Goal: Task Accomplishment & Management: Manage account settings

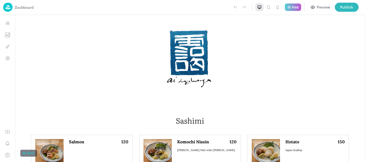
scroll to position [614, 0]
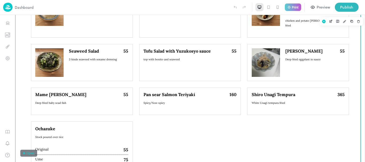
click at [161, 131] on div "Edamame 35 Japan Soy Beans Parma Ham Potato Salad 75 Shredded ham on potato sal…" at bounding box center [190, 32] width 318 height 338
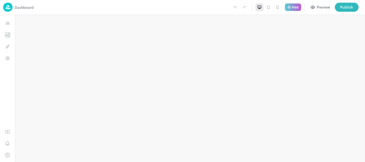
type input "**********"
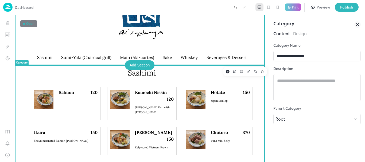
scroll to position [53, 0]
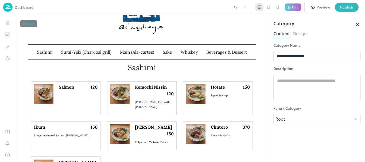
drag, startPoint x: 357, startPoint y: 26, endPoint x: 251, endPoint y: 52, distance: 109.4
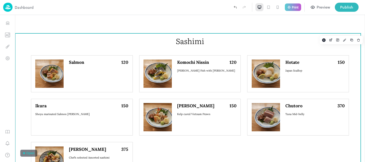
scroll to position [107, 0]
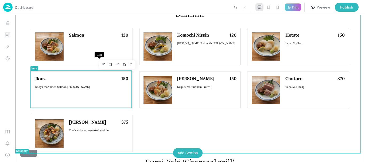
click at [101, 66] on icon "Edit" at bounding box center [103, 65] width 4 height 4
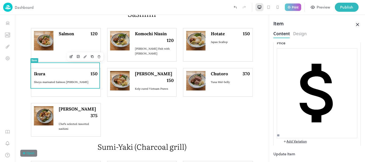
scroll to position [114, 0]
click at [295, 151] on button "Update Item" at bounding box center [284, 154] width 22 height 6
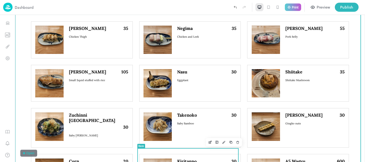
scroll to position [347, 0]
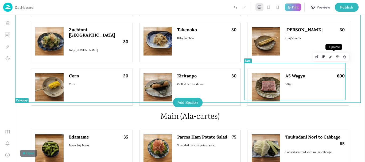
click at [336, 57] on icon "Duplicate" at bounding box center [338, 57] width 4 height 4
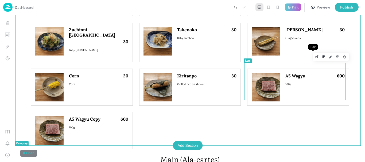
click at [315, 56] on icon "Edit" at bounding box center [317, 57] width 4 height 4
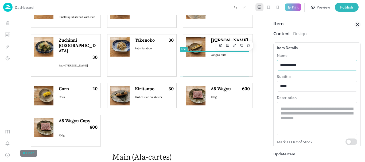
click at [311, 64] on input "********" at bounding box center [317, 65] width 80 height 11
type input "*"
type input "**********"
click at [311, 87] on input "****" at bounding box center [317, 86] width 80 height 11
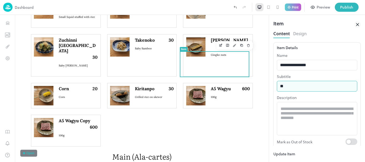
type input "*"
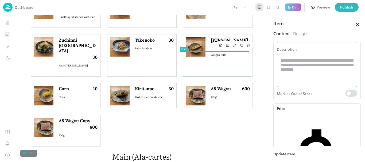
scroll to position [53, 0]
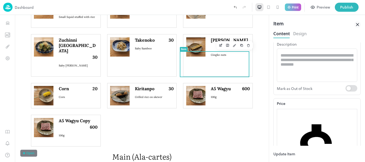
click at [0, 0] on input "***" at bounding box center [0, 0] width 0 height 0
type input "*"
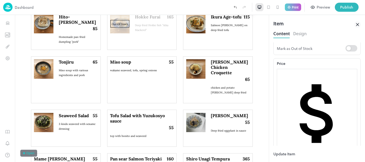
scroll to position [119, 0]
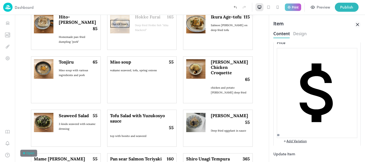
click at [0, 0] on input "file" at bounding box center [0, 0] width 0 height 0
click at [0, 0] on input "***" at bounding box center [0, 0] width 0 height 0
type input "***"
click at [0, 0] on button "Update Item" at bounding box center [0, 0] width 0 height 0
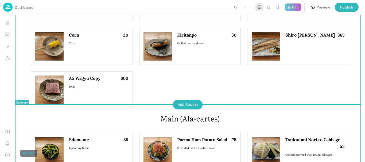
scroll to position [375, 0]
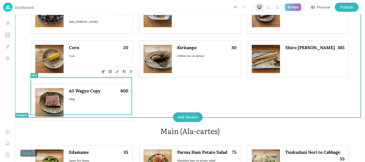
click at [102, 72] on icon "Edit" at bounding box center [103, 72] width 2 height 2
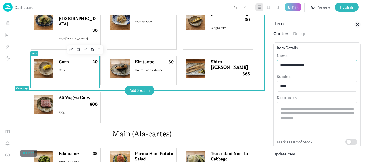
click at [315, 65] on input "**********" at bounding box center [317, 65] width 80 height 11
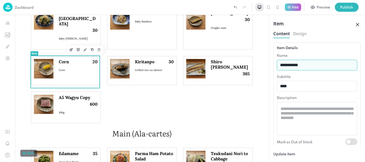
type input "********"
click at [273, 151] on button "Update Item" at bounding box center [284, 154] width 22 height 6
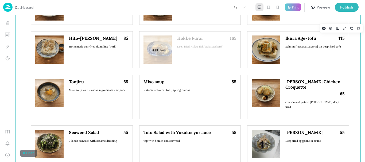
scroll to position [616, 0]
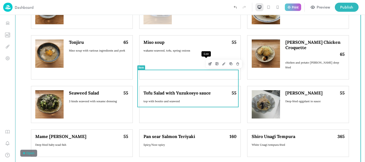
click at [208, 65] on icon "Edit" at bounding box center [210, 64] width 4 height 4
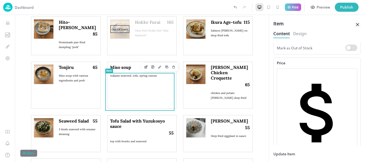
scroll to position [114, 0]
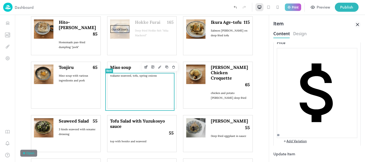
click at [0, 0] on input "file" at bounding box center [0, 0] width 0 height 0
click at [295, 152] on button "Update Item" at bounding box center [284, 154] width 22 height 6
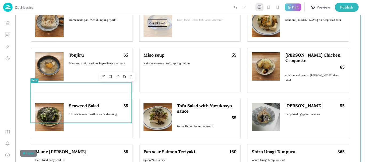
scroll to position [642, 0]
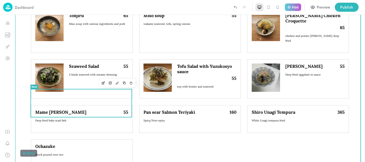
click at [103, 84] on icon "Edit" at bounding box center [104, 83] width 2 height 2
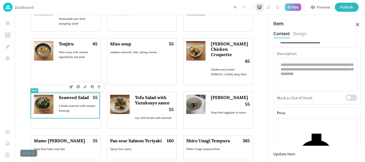
scroll to position [80, 0]
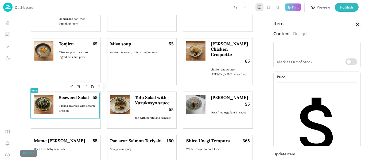
click at [295, 151] on button "Update Item" at bounding box center [284, 154] width 22 height 6
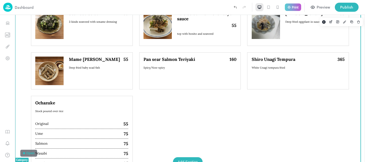
scroll to position [696, 0]
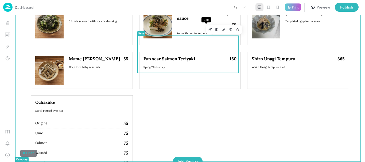
click at [209, 30] on icon "Edit" at bounding box center [210, 29] width 2 height 2
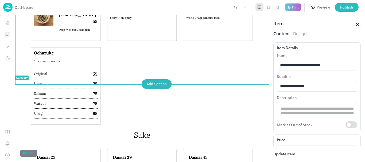
scroll to position [621, 0]
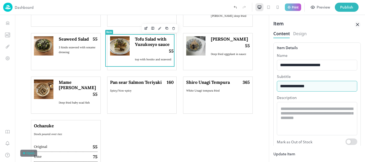
drag, startPoint x: 357, startPoint y: 101, endPoint x: 259, endPoint y: 101, distance: 98.2
click at [295, 151] on button "Update Item" at bounding box center [284, 154] width 22 height 6
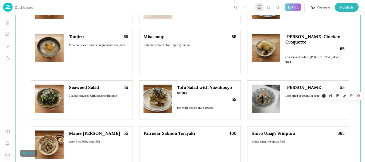
scroll to position [696, 0]
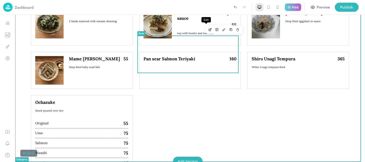
click at [208, 31] on icon "Edit" at bounding box center [209, 30] width 2 height 2
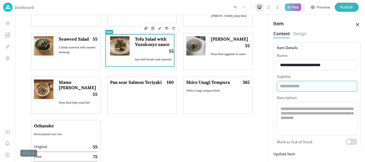
click at [0, 0] on input "text" at bounding box center [0, 0] width 0 height 0
type input "*******"
click at [273, 151] on button "Update Item" at bounding box center [284, 154] width 22 height 6
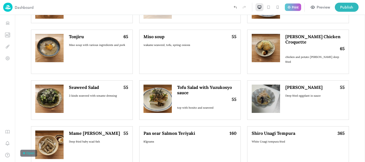
scroll to position [696, 0]
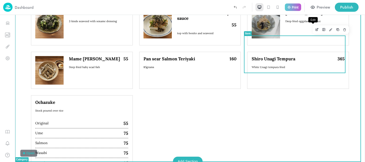
click at [315, 31] on icon "Edit" at bounding box center [317, 30] width 4 height 4
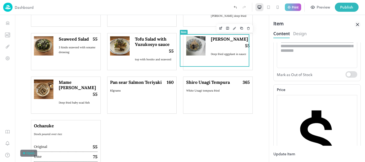
scroll to position [114, 0]
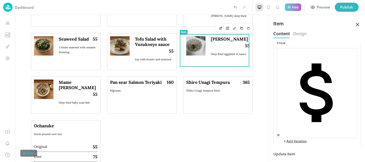
click at [295, 152] on button "Update Item" at bounding box center [284, 154] width 22 height 6
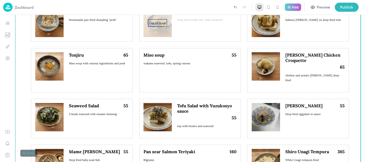
scroll to position [482, 0]
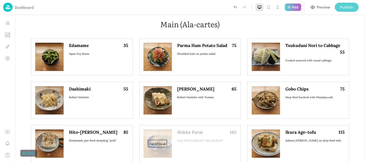
click at [341, 7] on div "Publish" at bounding box center [346, 7] width 13 height 6
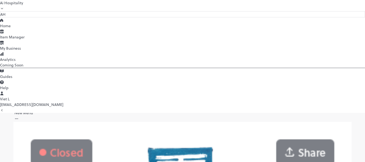
scroll to position [185, 0]
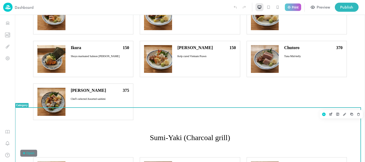
scroll to position [214, 0]
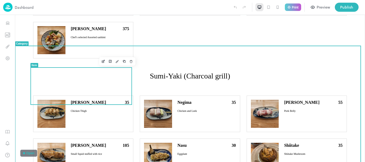
click at [101, 62] on icon "Edit" at bounding box center [103, 62] width 4 height 4
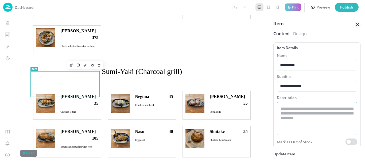
scroll to position [119, 0]
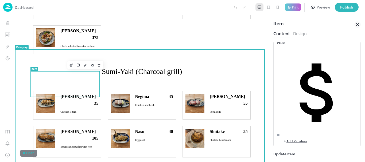
click at [295, 152] on button "Update Item" at bounding box center [284, 154] width 22 height 6
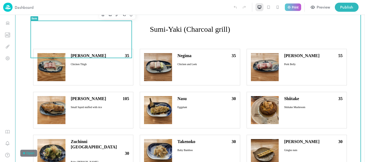
scroll to position [267, 0]
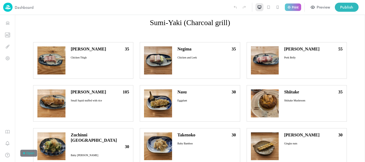
click at [158, 4] on div at bounding box center [132, 7] width 197 height 9
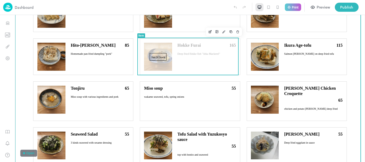
scroll to position [614, 0]
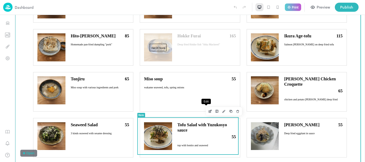
click at [208, 112] on icon "Edit" at bounding box center [210, 111] width 4 height 4
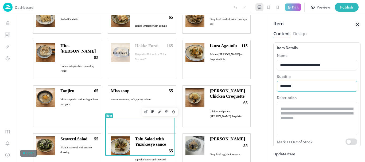
click at [284, 88] on input "*******" at bounding box center [317, 86] width 80 height 11
type input "********"
click at [273, 151] on button "Update Item" at bounding box center [284, 154] width 22 height 6
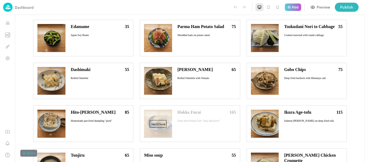
scroll to position [614, 0]
